Goal: Check status: Check status

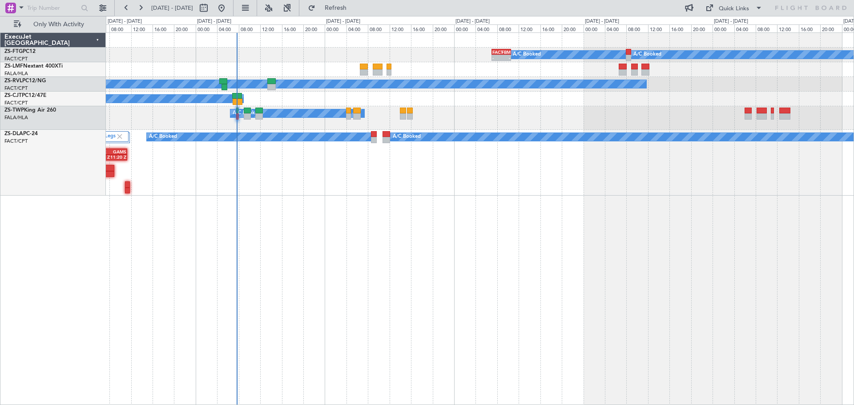
click at [532, 263] on div "A/C Booked A/C Booked - - FACT 07:00 Z FBMN 10:35 Z A/C Booked A/C Unavailable …" at bounding box center [480, 218] width 748 height 373
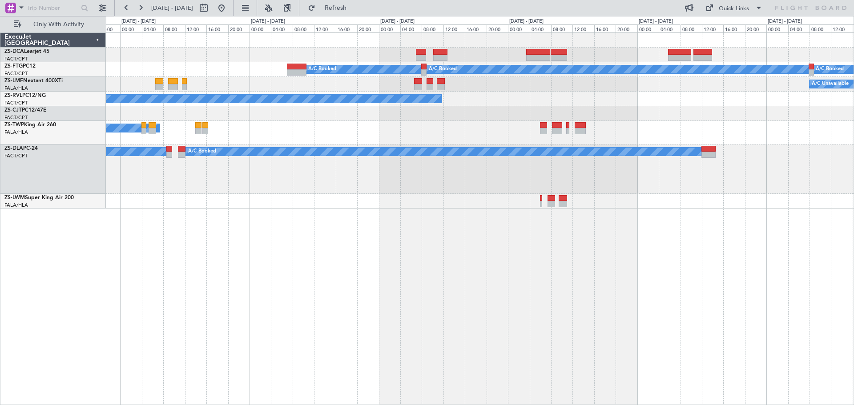
click at [465, 282] on div "A/C Booked A/C Booked A/C Booked A/C Unavailable A/C Booked A/C Booked A/C Book…" at bounding box center [480, 218] width 748 height 373
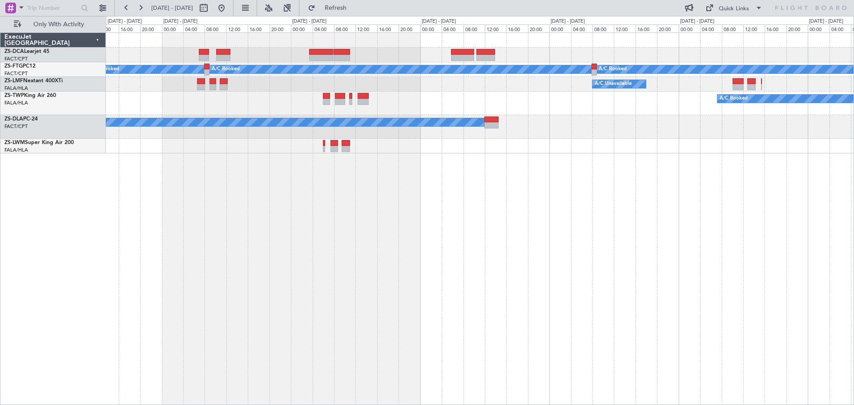
click at [21, 279] on div "A/C Booked A/C Booked A/C Booked A/C Booked A/C Unavailable A/C Booked A/C Book…" at bounding box center [427, 210] width 854 height 389
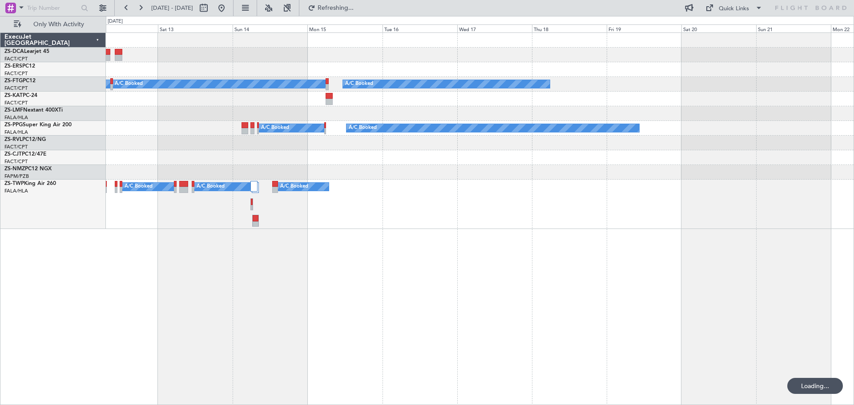
click at [225, 285] on div "A/C Booked A/C Booked A/C Booked A/C Booked A/C Booked A/C Booked A/C Booked A/…" at bounding box center [480, 218] width 748 height 373
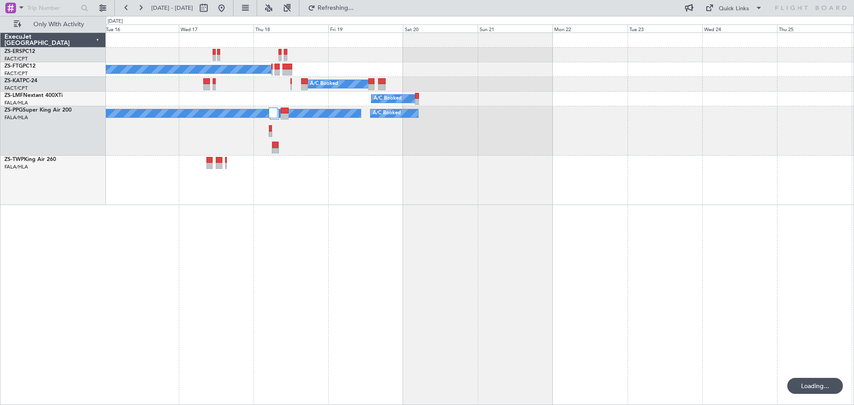
click at [400, 240] on div "A/C Booked A/C Booked A/C Booked A/C Booked A/C Booked A/C Booked A/C Booked A/…" at bounding box center [480, 218] width 748 height 373
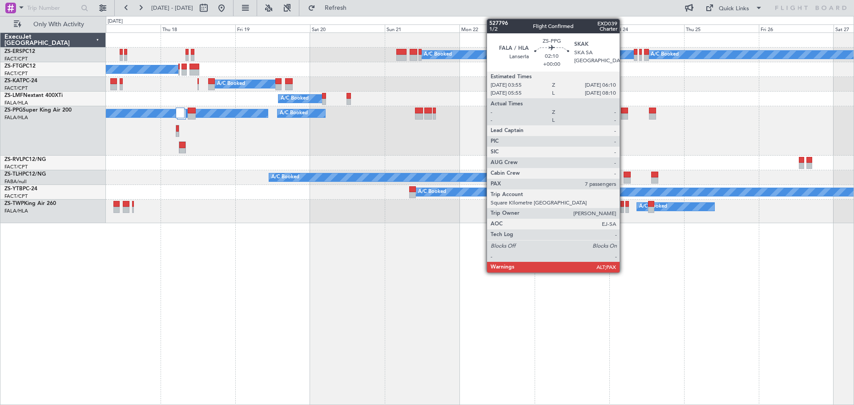
click at [624, 116] on div at bounding box center [624, 116] width 7 height 6
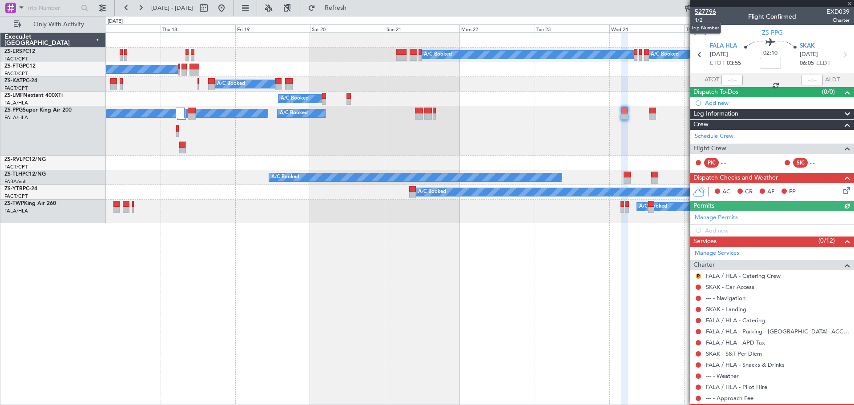
click at [707, 10] on span "527796" at bounding box center [705, 11] width 21 height 9
click at [849, 4] on span at bounding box center [849, 4] width 9 height 8
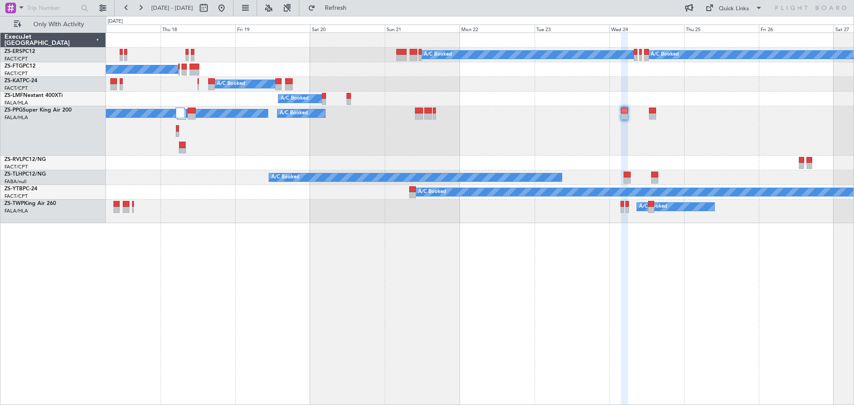
type input "0"
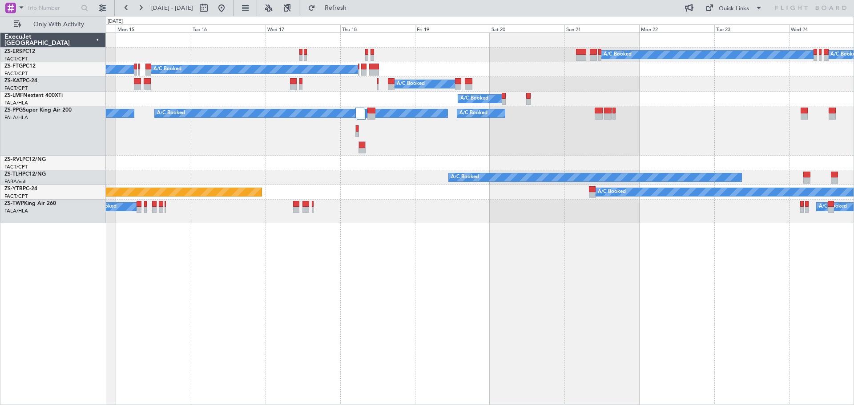
click at [434, 279] on div "A/C Booked A/C Booked A/C Booked A/C Booked A/C Booked A/C Booked A/C Booked A/…" at bounding box center [480, 218] width 748 height 373
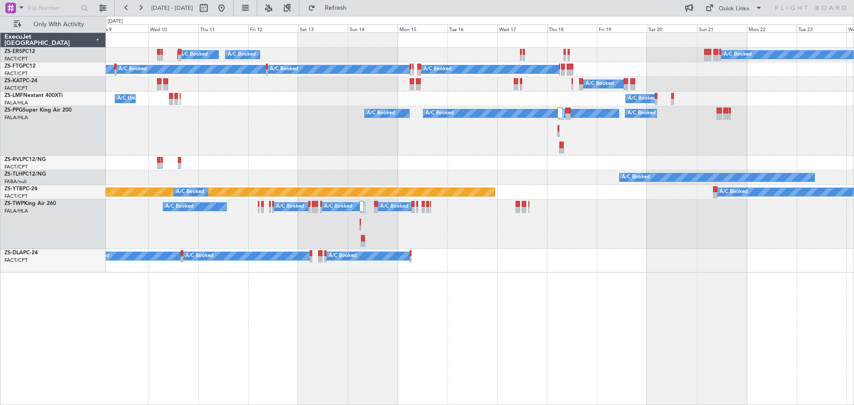
click at [531, 276] on div "A/C Booked A/C Booked A/C Booked A/C Booked A/C Booked A/C Booked A/C Booked A/…" at bounding box center [480, 218] width 748 height 373
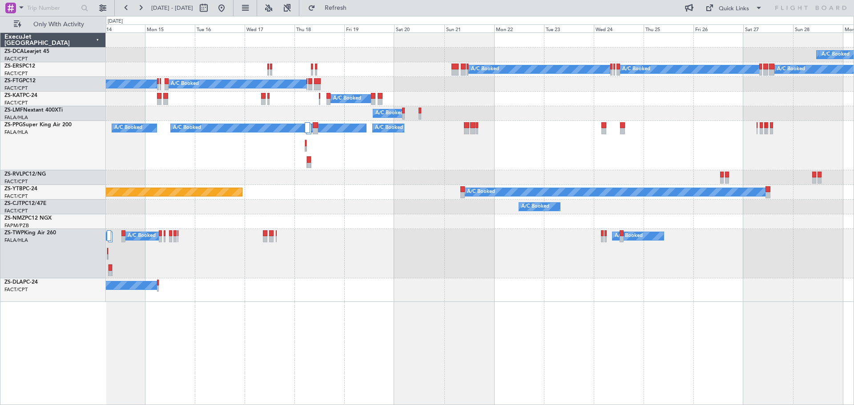
click at [23, 266] on div "A/C Booked A/C Booked A/C Booked A/C Booked A/C Booked A/C Booked A/C Booked A/…" at bounding box center [427, 210] width 854 height 389
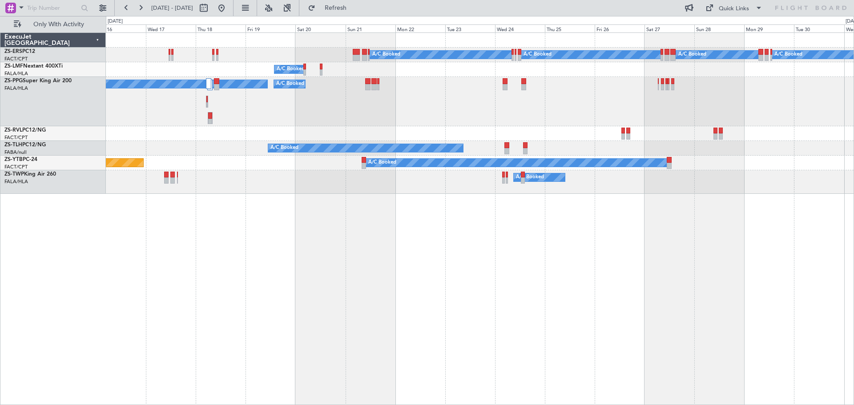
click at [677, 231] on div "A/C Booked A/C Booked A/C Booked A/C Booked A/C Booked A/C Booked A/C Booked A/…" at bounding box center [480, 218] width 748 height 373
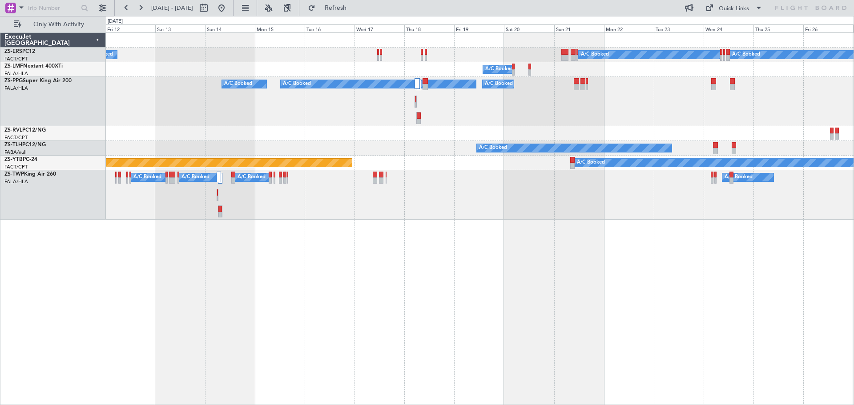
click at [606, 248] on div "A/C Booked A/C Booked A/C Booked A/C Booked A/C Booked A/C Booked A/C Booked A/…" at bounding box center [480, 218] width 748 height 373
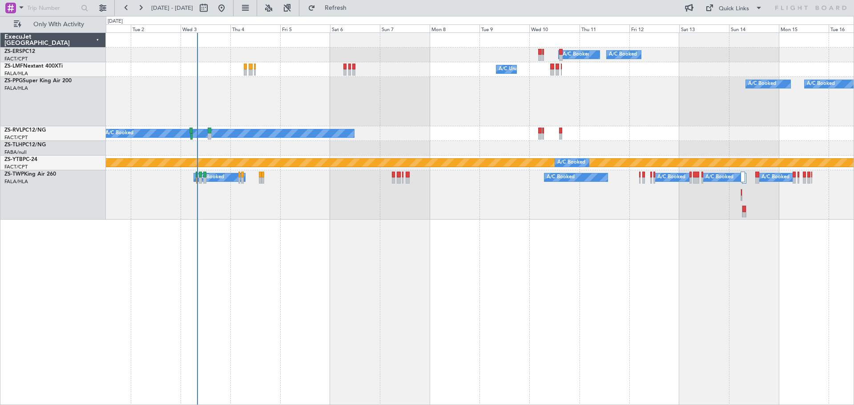
click at [553, 280] on div "A/C Booked A/C Booked A/C Booked A/C Booked Planned Maint A/C Unavailable A/C B…" at bounding box center [480, 218] width 748 height 373
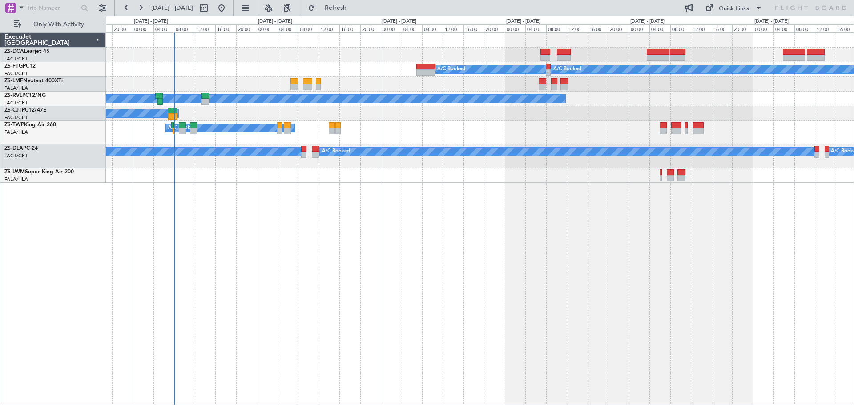
click at [288, 267] on div "A/C Booked A/C Booked A/C Booked A/C Unavailable A/C Booked A/C Booked A/C Book…" at bounding box center [480, 218] width 748 height 373
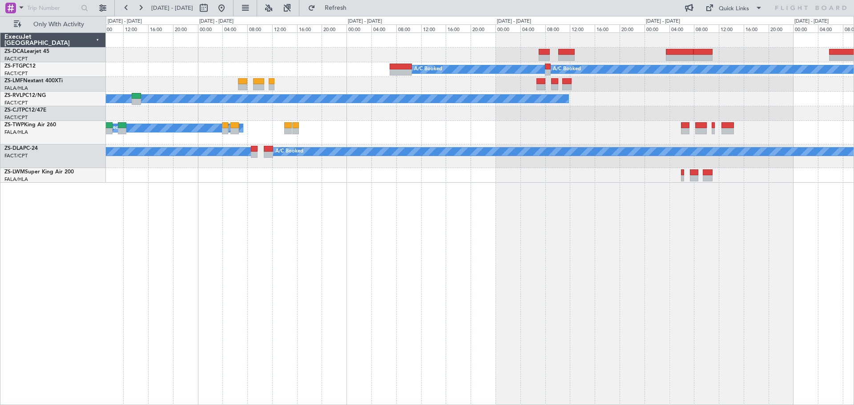
click at [394, 287] on div "A/C Booked A/C Booked A/C Booked A/C Unavailable A/C Booked A/C Booked A/C Book…" at bounding box center [480, 218] width 748 height 373
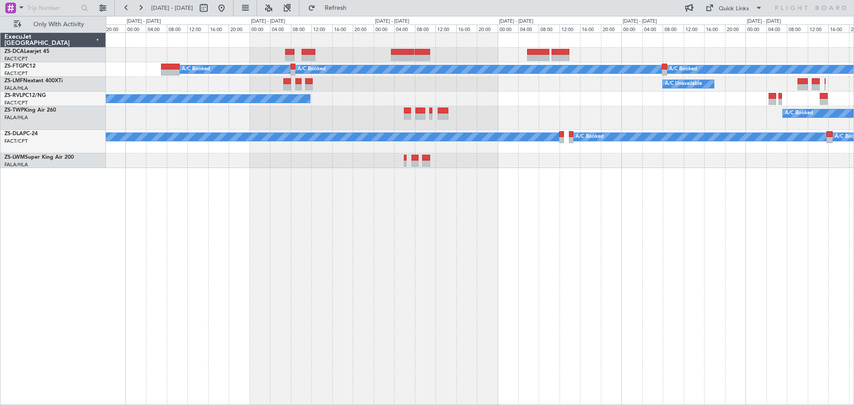
click at [159, 250] on div "A/C Booked A/C Booked A/C Booked A/C Unavailable A/C Booked A/C Booked A/C Book…" at bounding box center [480, 218] width 748 height 373
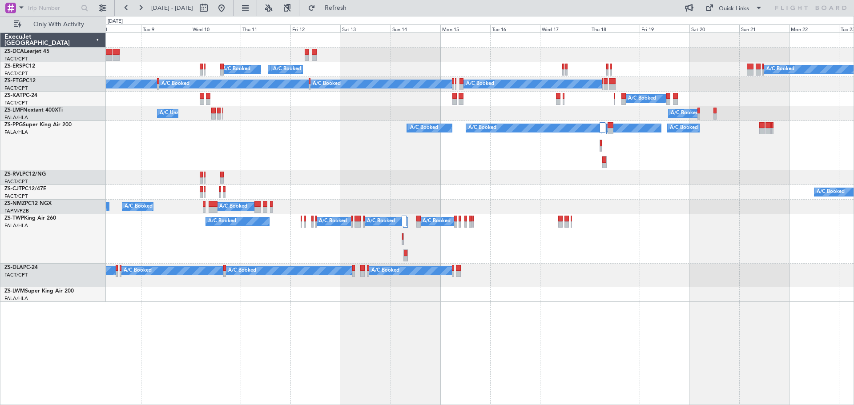
click at [479, 239] on div "A/C Booked A/C Booked A/C Booked A/C Booked A/C Booked A/C Booked A/C Booked A/…" at bounding box center [480, 218] width 748 height 373
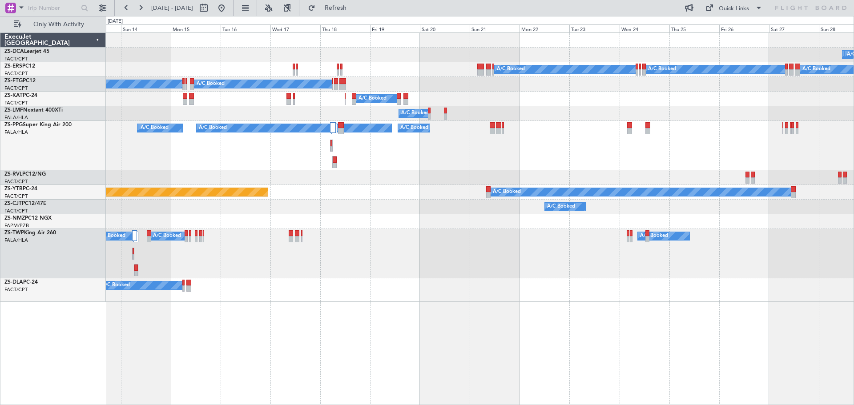
click at [419, 254] on div "A/C Booked A/C Booked A/C Booked A/C Booked A/C Booked A/C Booked A/C Booked A/…" at bounding box center [480, 167] width 748 height 269
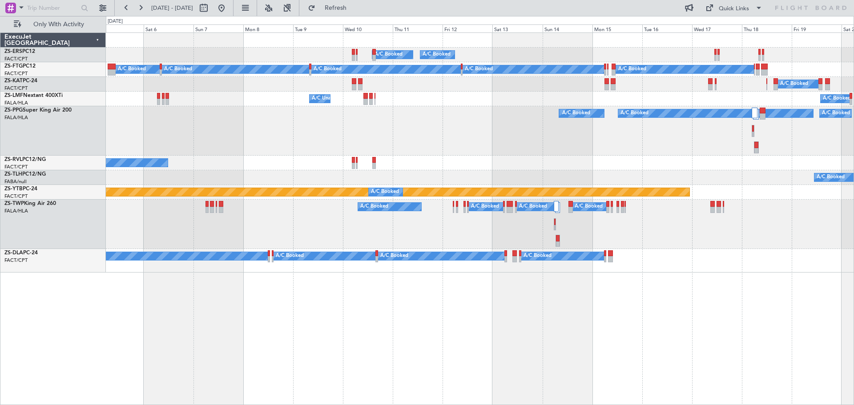
click at [692, 325] on div "A/C Booked A/C Booked A/C Booked A/C Booked A/C Booked A/C Booked A/C Booked A/…" at bounding box center [480, 218] width 748 height 373
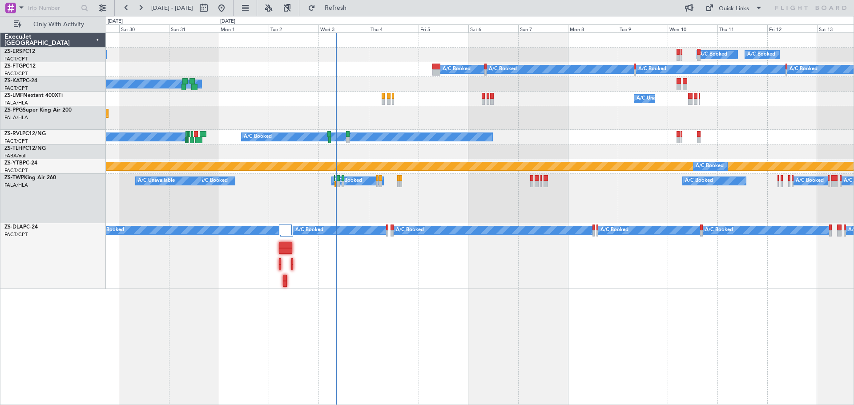
click at [682, 324] on div "A/C Booked A/C Booked A/C Booked A/C Booked Planned Maint A/C Booked A/C Booked…" at bounding box center [480, 218] width 748 height 373
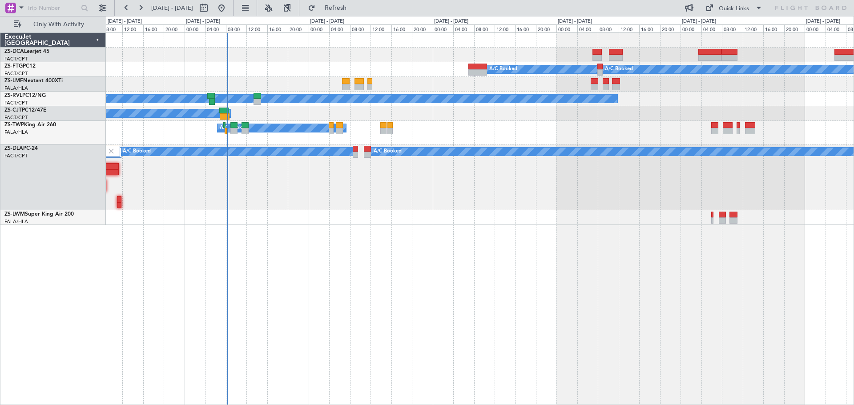
click at [366, 303] on div "A/C Booked A/C Booked A/C Booked A/C Unavailable A/C Booked A/C Booked A/C Book…" at bounding box center [480, 218] width 748 height 373
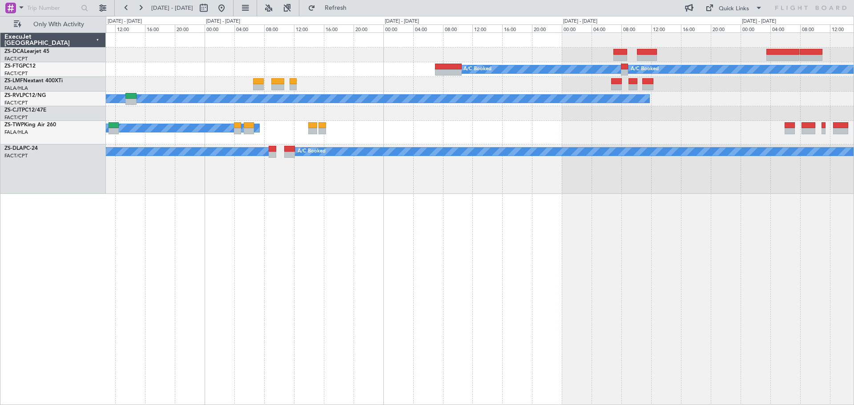
click at [633, 286] on div "A/C Booked A/C Booked A/C Booked A/C Booked A/C Booked A/C Booked A/C Booked A/…" at bounding box center [480, 218] width 748 height 373
